Goal: Information Seeking & Learning: Learn about a topic

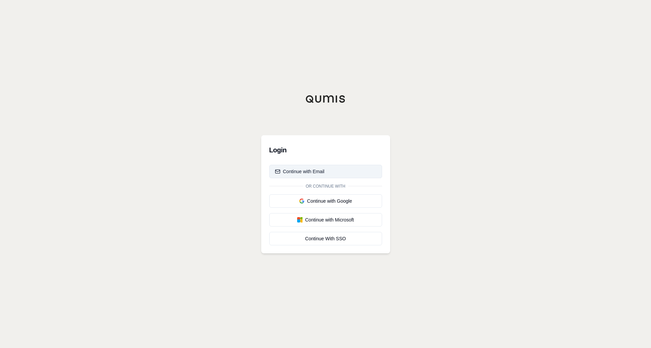
click at [309, 165] on button "Continue with Email" at bounding box center [325, 171] width 113 height 13
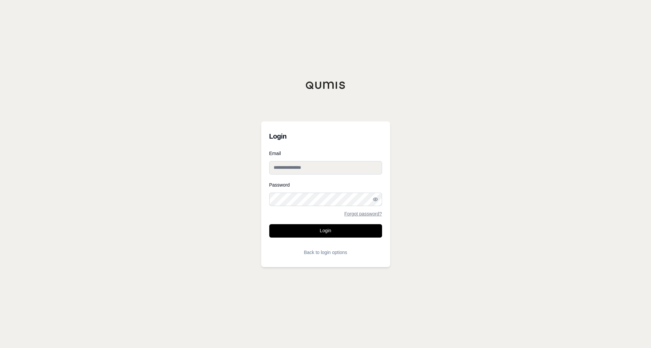
click at [288, 167] on input "Email" at bounding box center [325, 167] width 113 height 13
type input "**********"
click at [316, 235] on button "Login" at bounding box center [325, 230] width 113 height 13
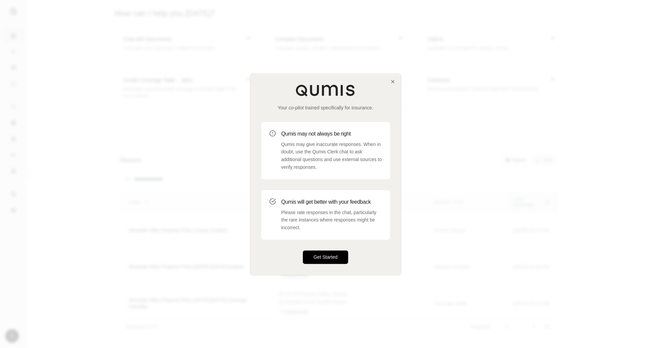
click at [322, 256] on button "Get Started" at bounding box center [326, 256] width 46 height 13
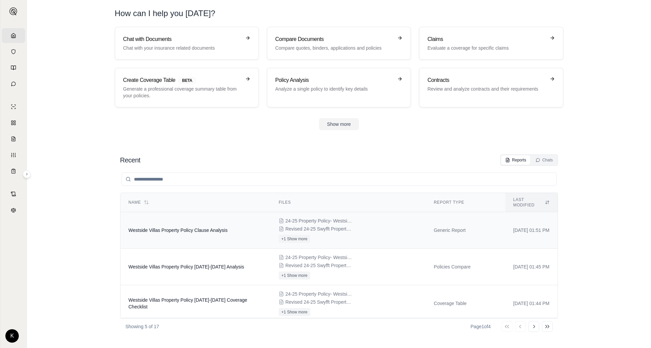
click at [348, 223] on div "24-25 Property Policy- Westside Villas- SWCN-00031 (2).PDF Revised 24-25 Swyfft…" at bounding box center [347, 229] width 139 height 25
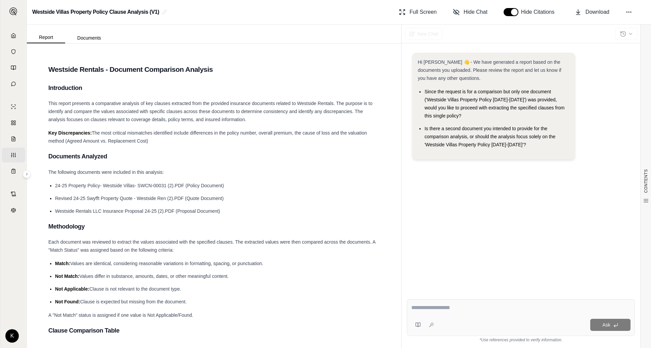
click at [515, 13] on button "button" at bounding box center [510, 12] width 15 height 8
click at [504, 15] on div "Show Citations" at bounding box center [530, 12] width 55 height 8
click at [505, 14] on button "button" at bounding box center [510, 12] width 15 height 8
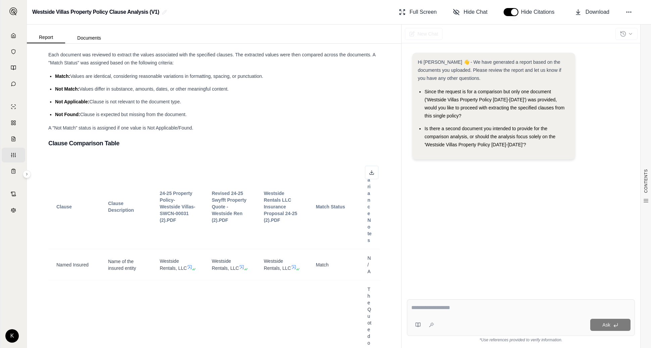
scroll to position [257, 0]
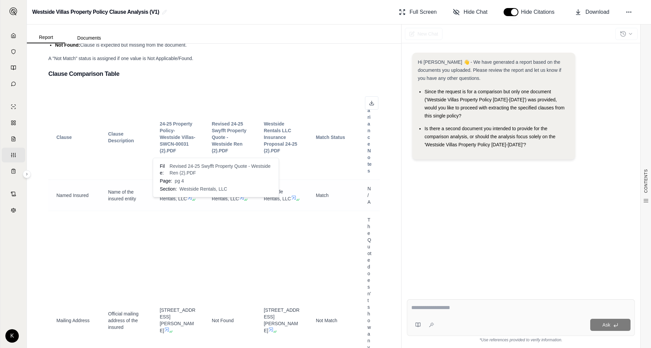
click at [240, 200] on icon at bounding box center [242, 198] width 4 height 4
click at [464, 12] on span "Hide Chat" at bounding box center [475, 12] width 24 height 8
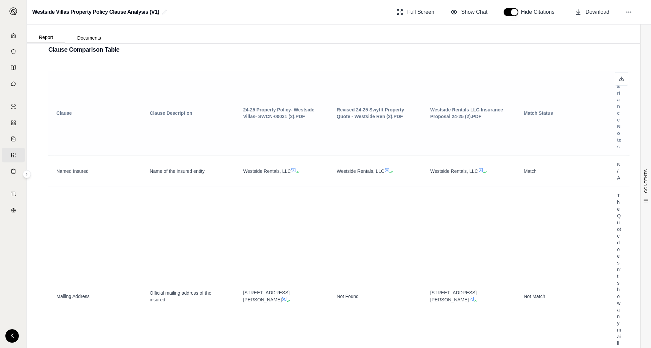
scroll to position [233, 0]
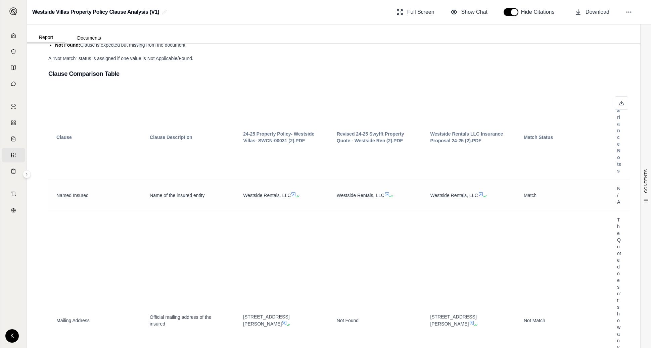
click at [295, 194] on icon at bounding box center [293, 194] width 4 height 4
click at [390, 196] on icon at bounding box center [390, 196] width 4 height 4
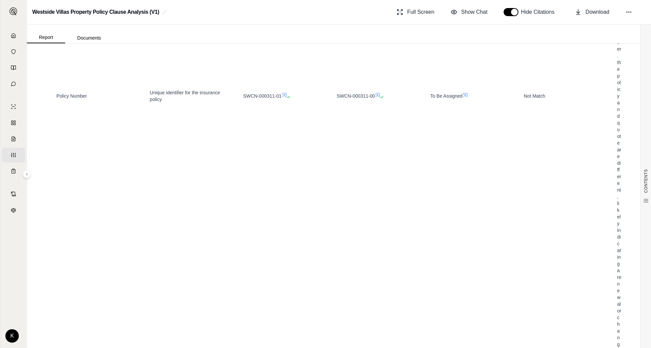
scroll to position [825, 0]
click at [378, 100] on icon at bounding box center [377, 99] width 5 height 5
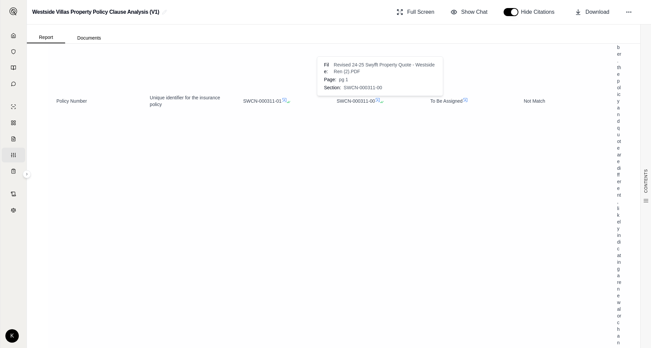
click at [378, 100] on icon at bounding box center [377, 99] width 5 height 5
